Goal: Information Seeking & Learning: Check status

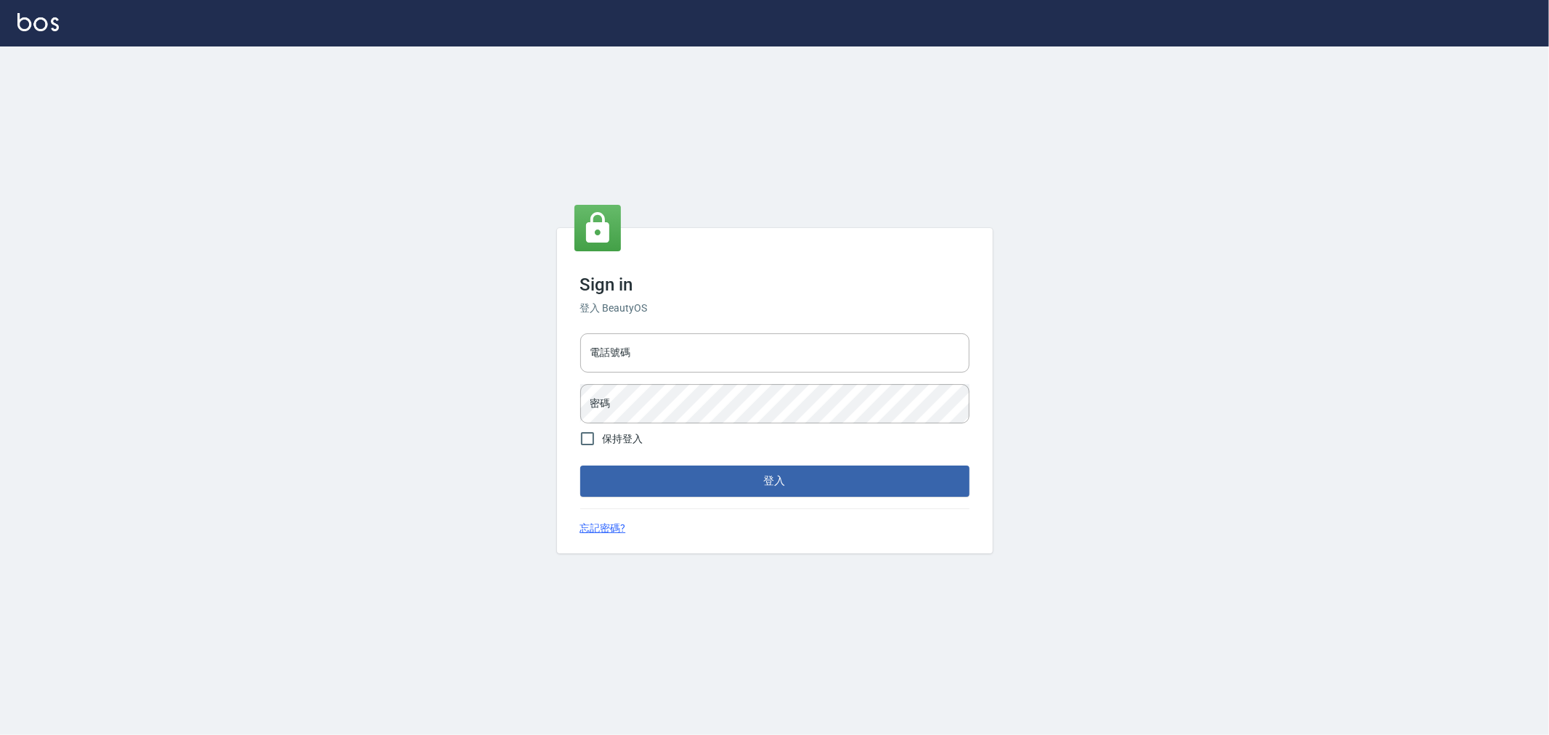
click at [630, 439] on span "保持登入" at bounding box center [623, 438] width 41 height 15
click at [603, 439] on input "保持登入" at bounding box center [587, 438] width 30 height 30
checkbox input "true"
drag, startPoint x: 630, startPoint y: 357, endPoint x: 640, endPoint y: 354, distance: 10.4
click at [640, 354] on input "電話號碼" at bounding box center [774, 352] width 389 height 39
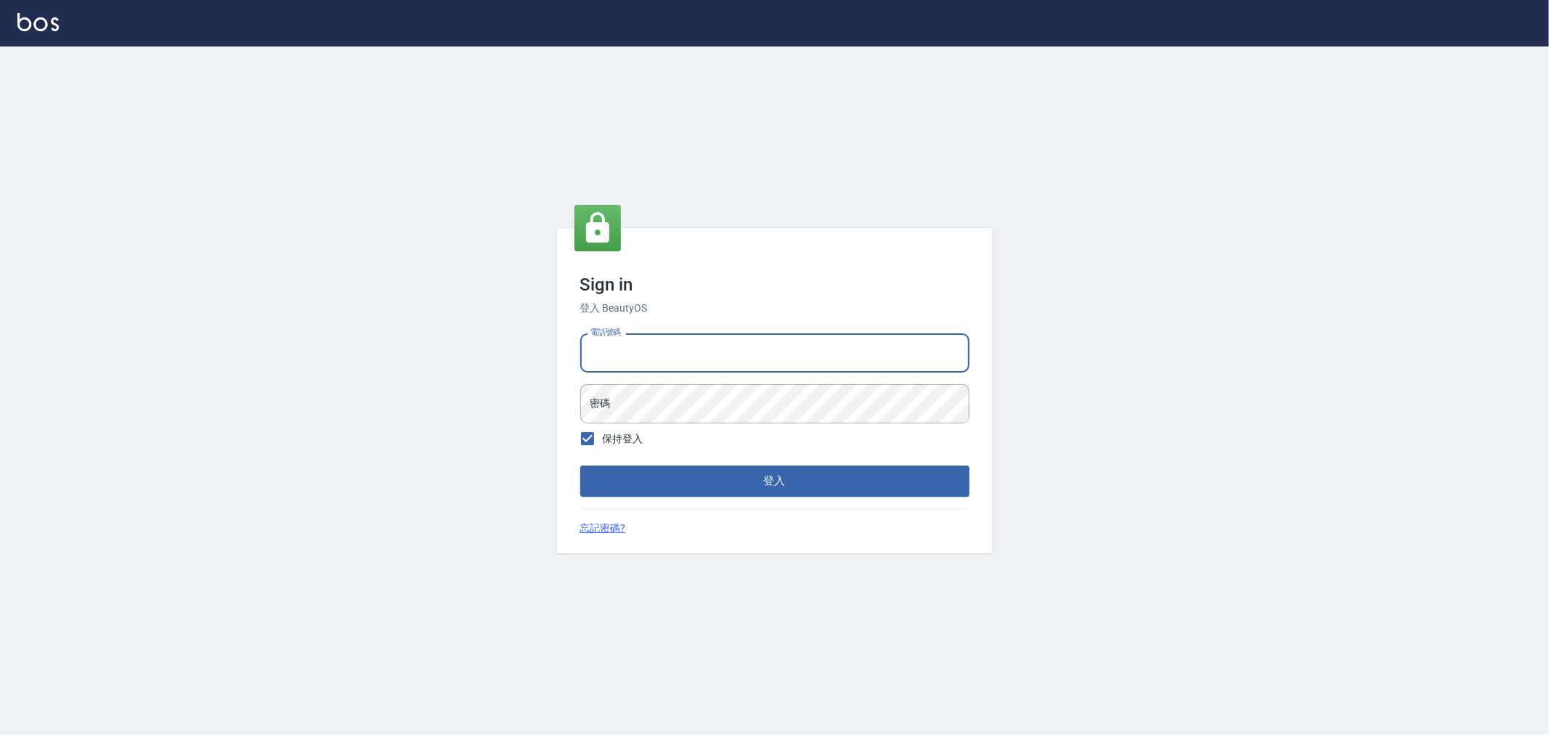
type input "0222886821"
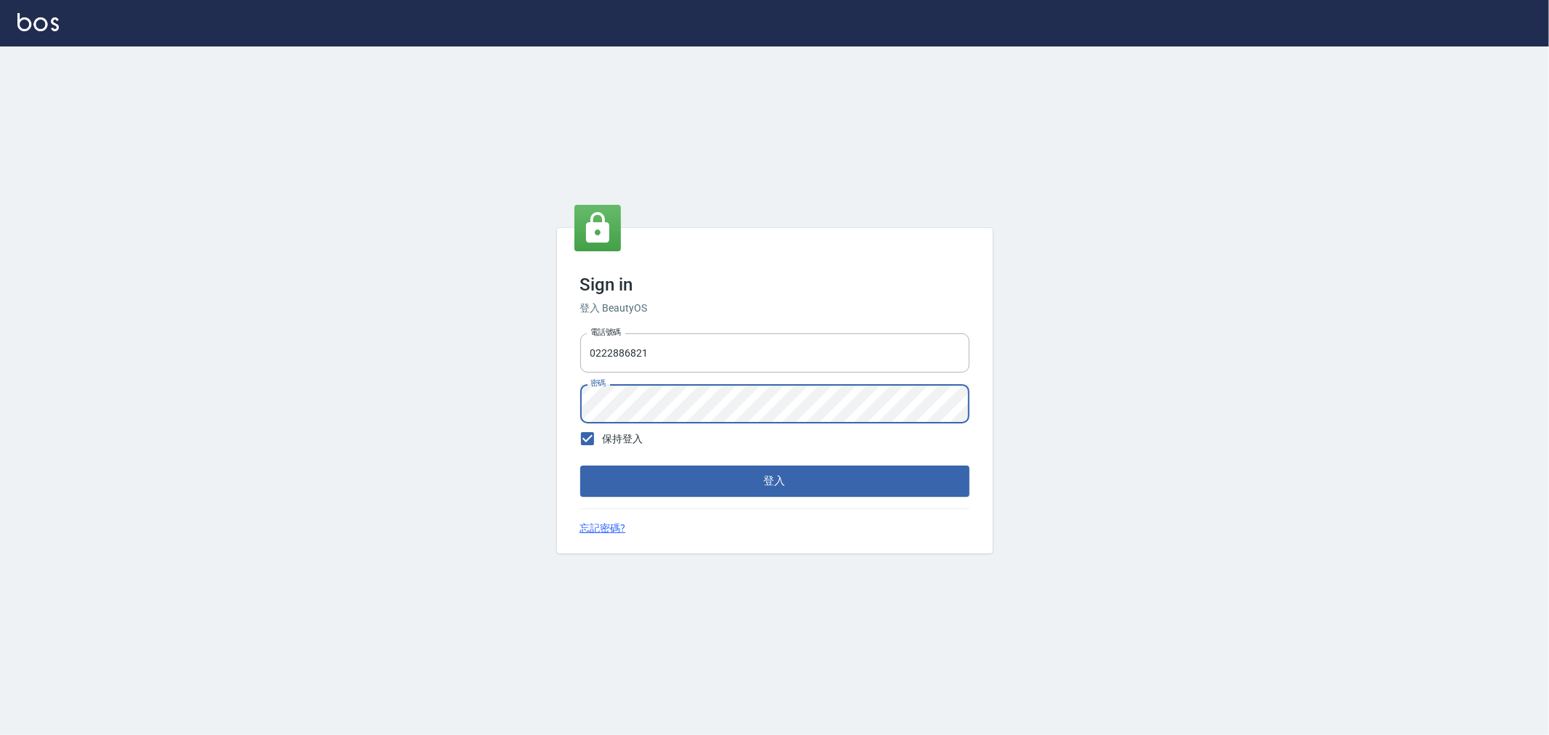
click at [580, 465] on button "登入" at bounding box center [774, 480] width 389 height 30
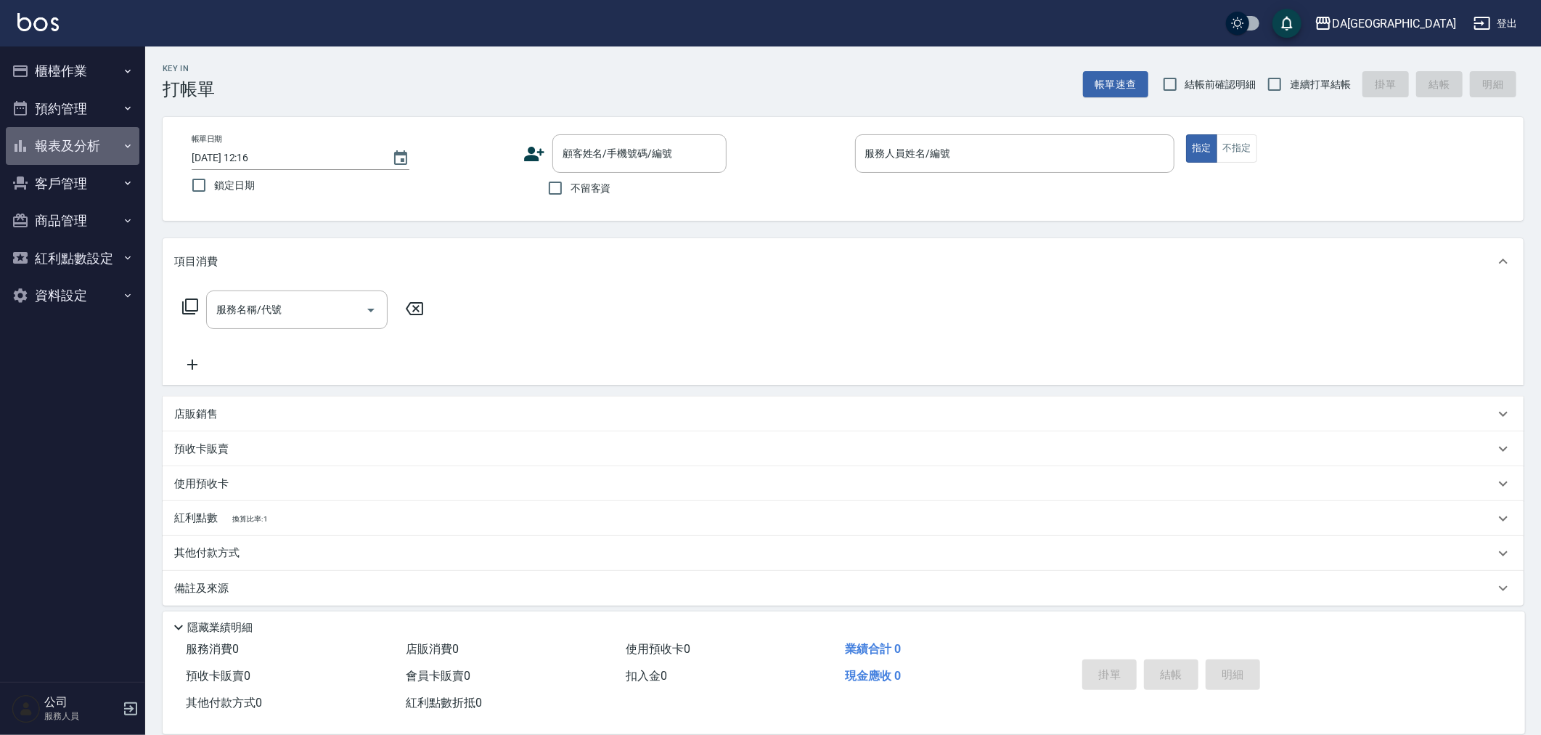
click at [107, 147] on button "報表及分析" at bounding box center [73, 146] width 134 height 38
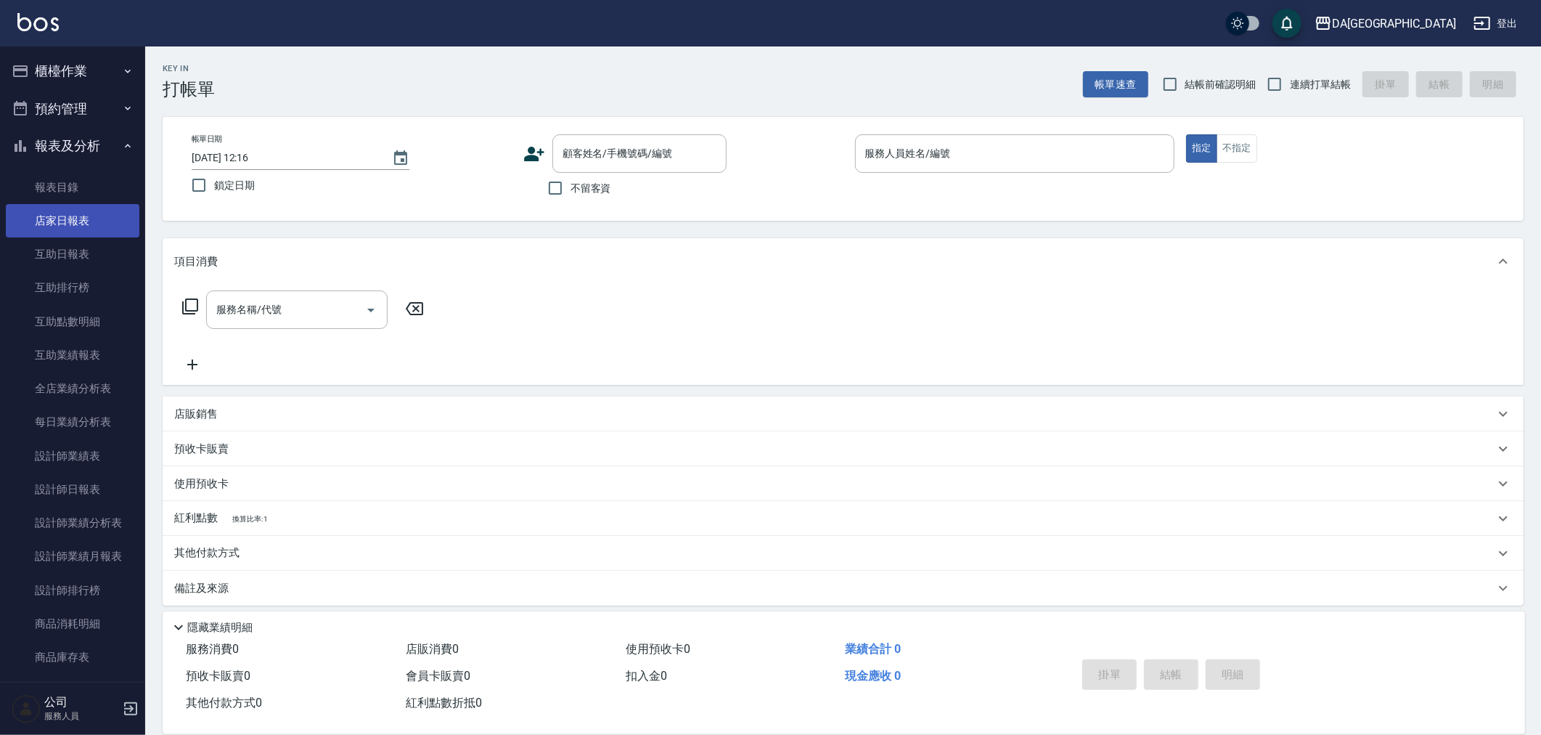
click at [81, 221] on link "店家日報表" at bounding box center [73, 220] width 134 height 33
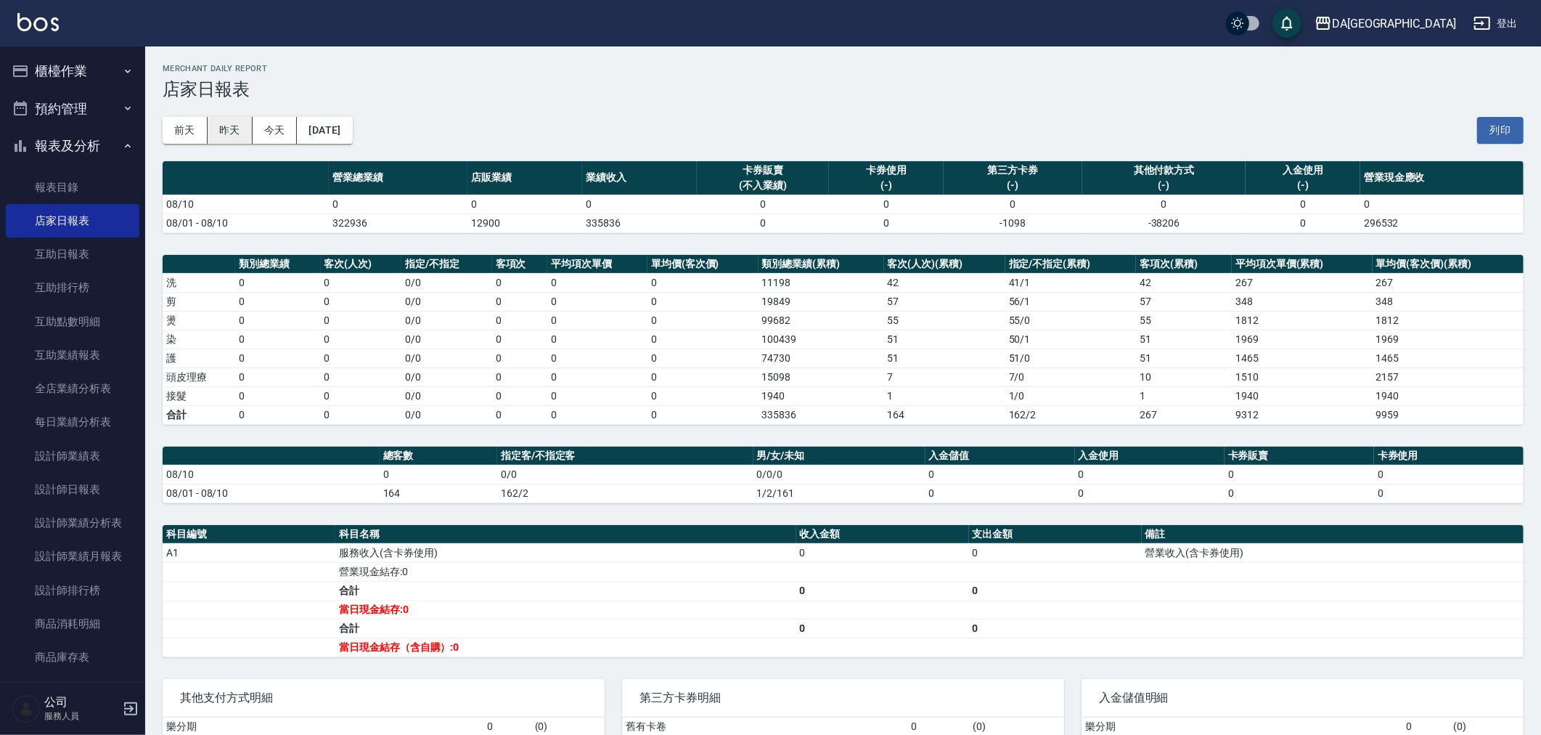
drag, startPoint x: 232, startPoint y: 129, endPoint x: 242, endPoint y: 128, distance: 9.5
click at [232, 129] on button "昨天" at bounding box center [230, 130] width 45 height 27
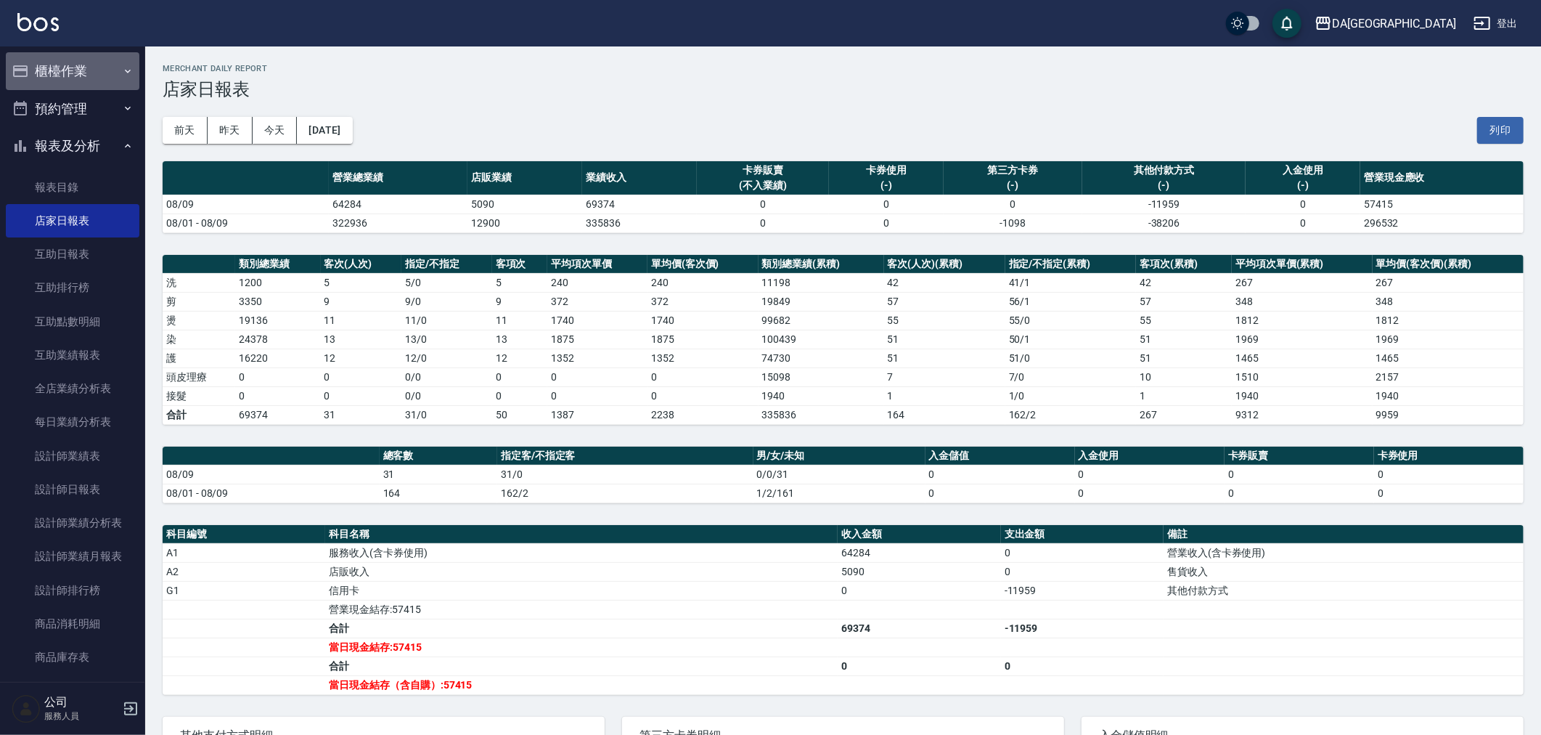
click at [95, 77] on button "櫃檯作業" at bounding box center [73, 71] width 134 height 38
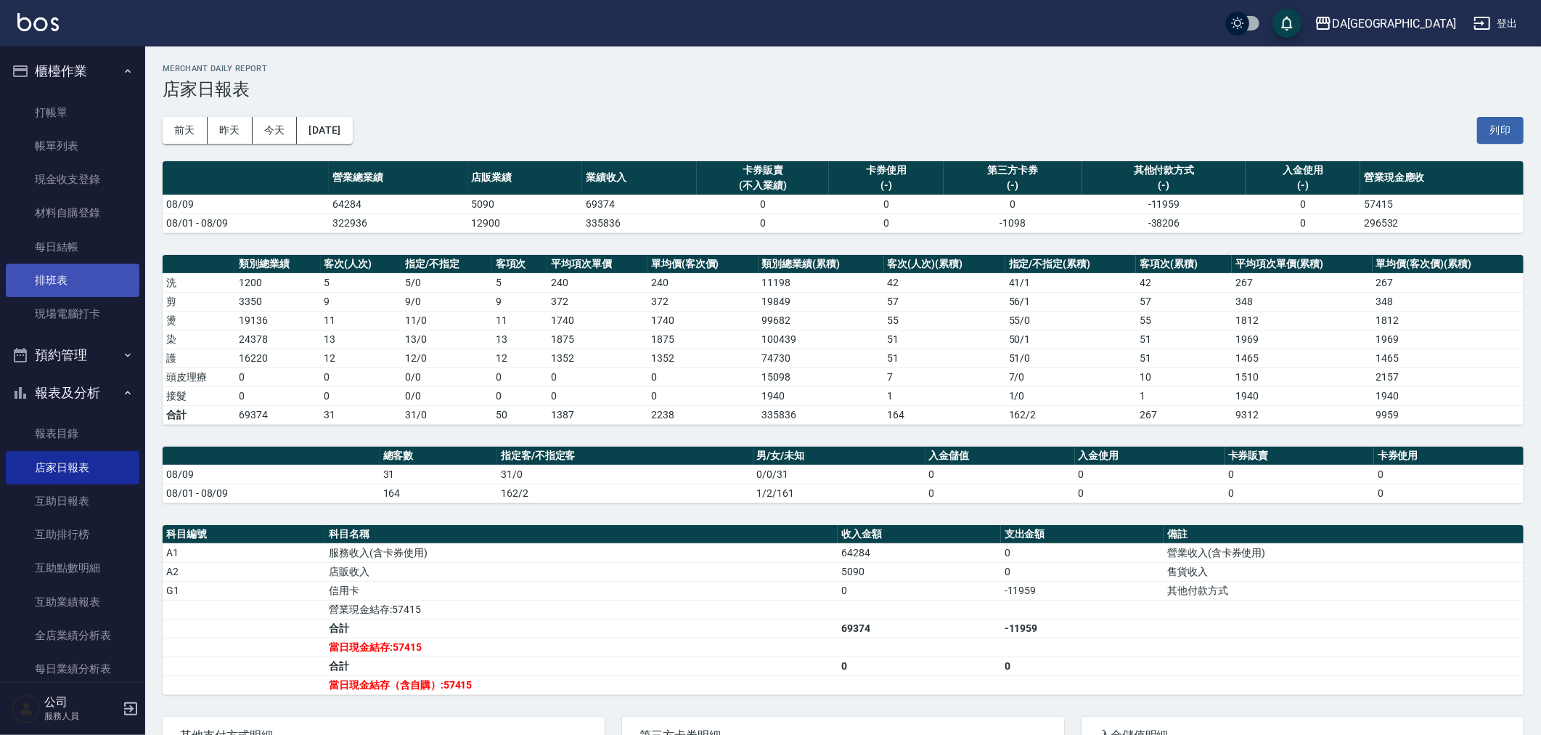
click at [83, 271] on link "排班表" at bounding box center [73, 280] width 134 height 33
